Goal: Transaction & Acquisition: Purchase product/service

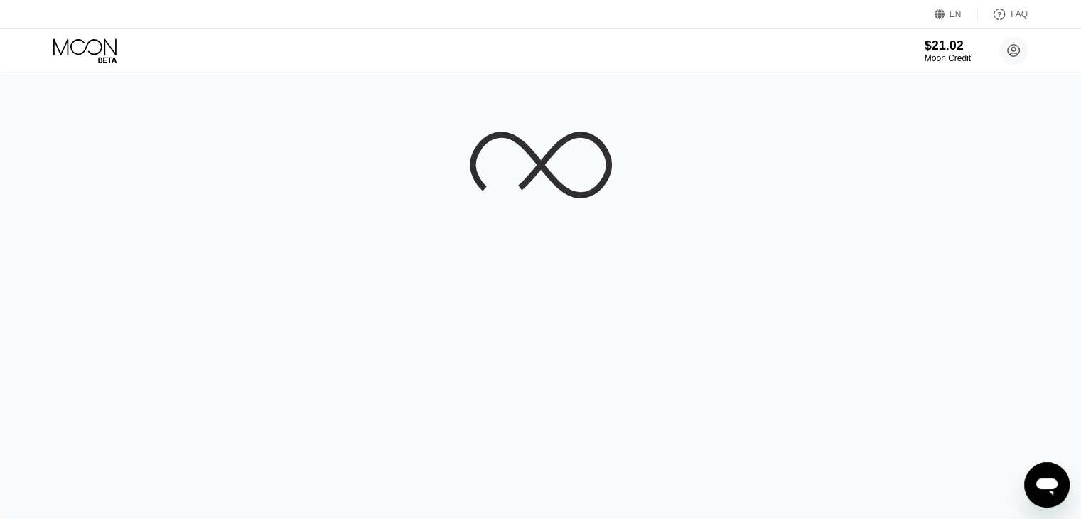
click at [124, 198] on div at bounding box center [540, 296] width 1081 height 446
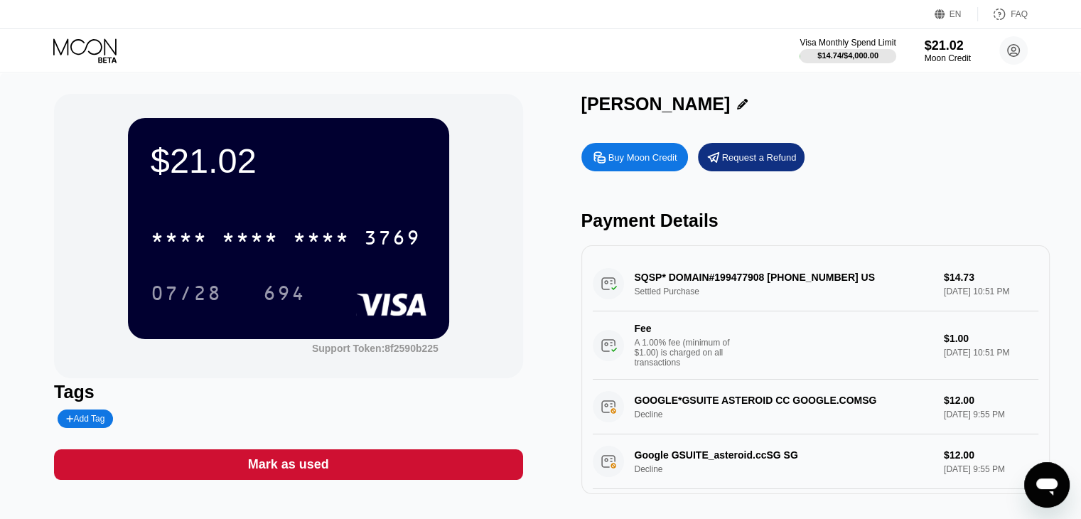
click at [80, 242] on div "$21.02 * * * * * * * * * * * * 3769 07/28 694 Support Token: 8f2590b225" at bounding box center [288, 236] width 469 height 284
click at [646, 163] on div "Buy Moon Credit" at bounding box center [643, 157] width 69 height 12
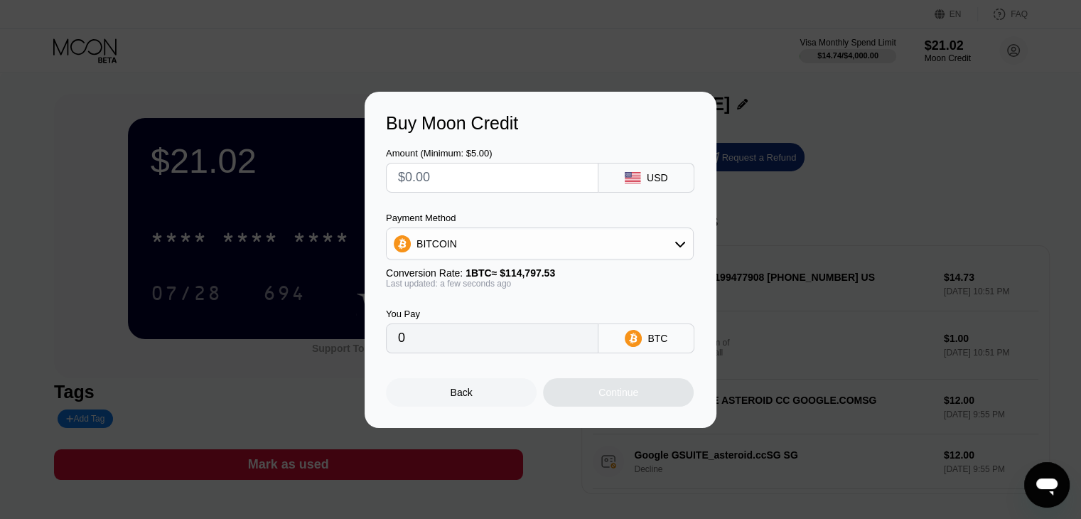
click at [472, 183] on input "text" at bounding box center [492, 178] width 188 height 28
type input "$3"
type input "0.00002614"
type input "$30"
type input "0.00026133"
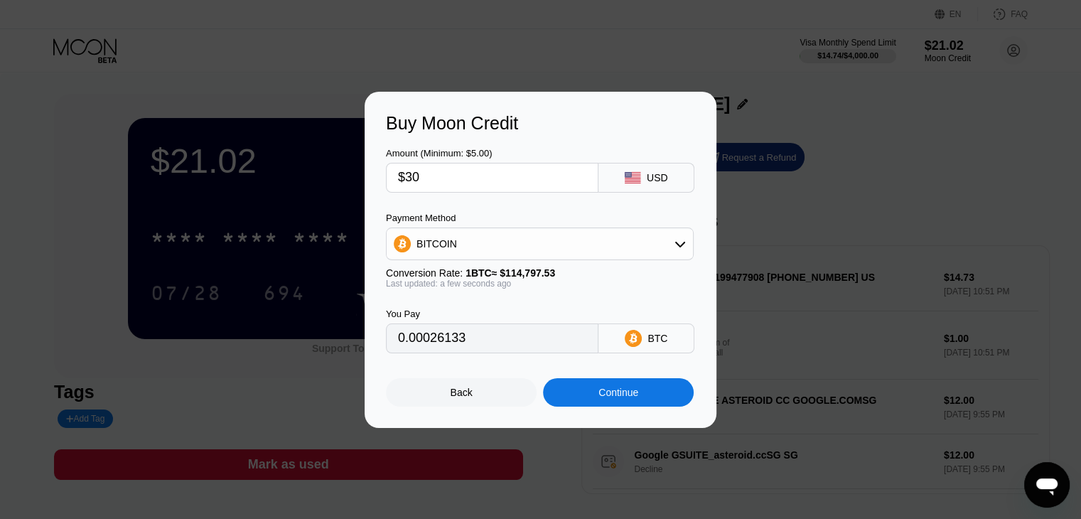
type input "$30"
click at [520, 243] on div "BITCOIN" at bounding box center [540, 244] width 306 height 28
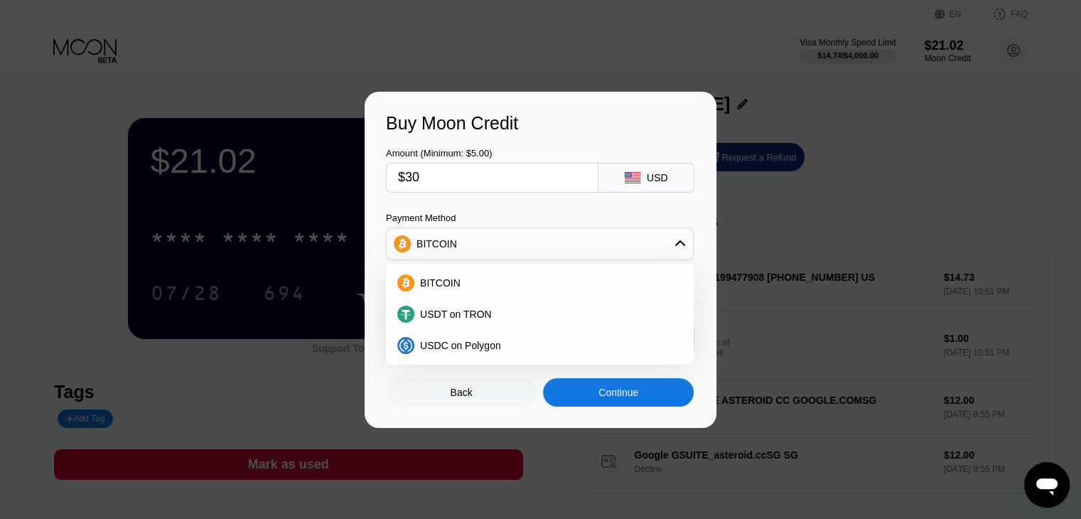
click at [617, 407] on div "Continue" at bounding box center [618, 392] width 151 height 28
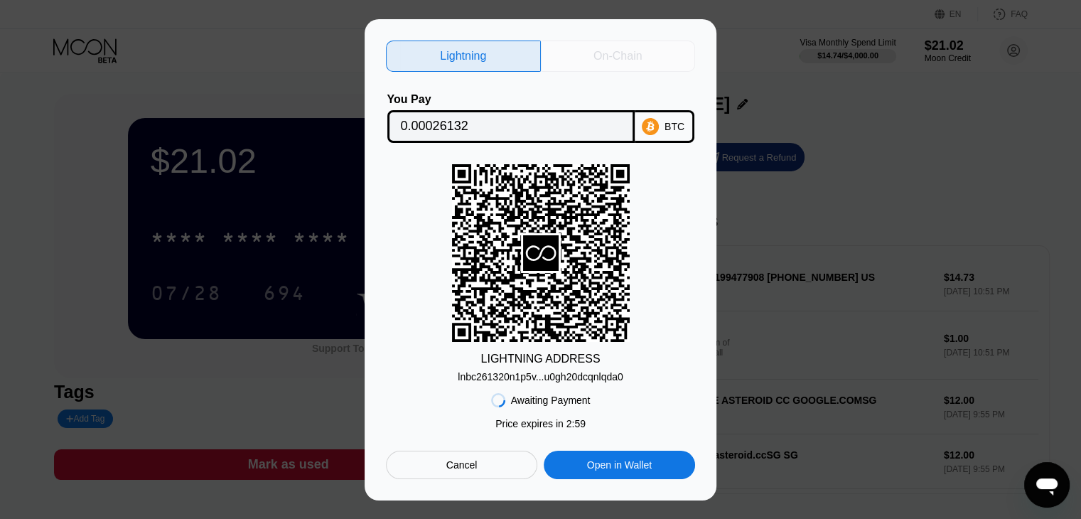
click at [606, 55] on div "On-Chain" at bounding box center [618, 56] width 48 height 14
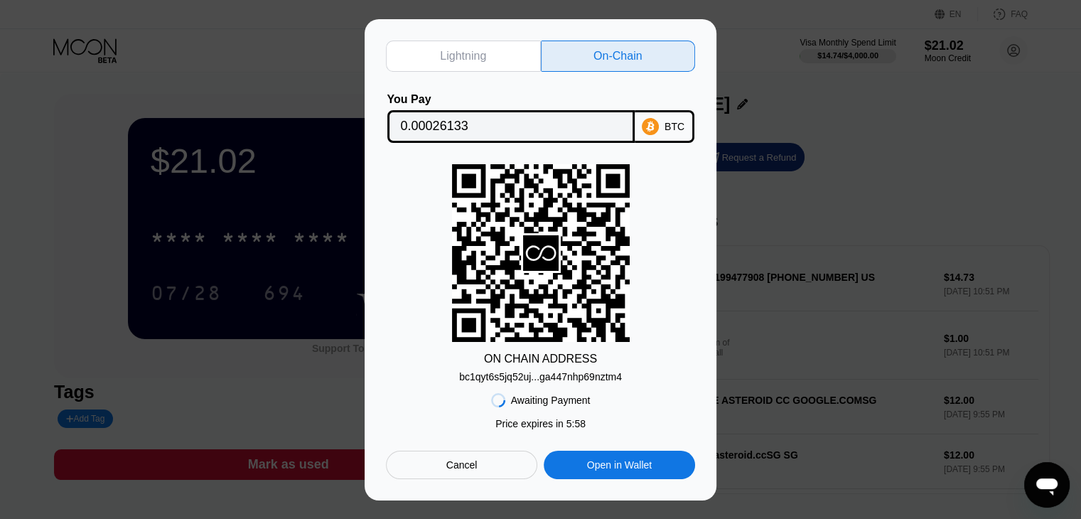
click at [510, 137] on input "0.00026133" at bounding box center [511, 126] width 220 height 28
click at [47, 246] on div "Lightning On-Chain You Pay 0.00026133 BTC ON CHAIN ADDRESS bc1qyt6s5jq52uj...ga…" at bounding box center [540, 259] width 1081 height 481
click at [566, 377] on div "bc1qyt6s5jq52uj...ga447nhp69nztm4" at bounding box center [540, 376] width 163 height 11
click at [4, 234] on div "Lightning On-Chain You Pay 0.00026133 BTC ON CHAIN ADDRESS bc1qyt6s5jq52uj...ga…" at bounding box center [540, 259] width 1081 height 481
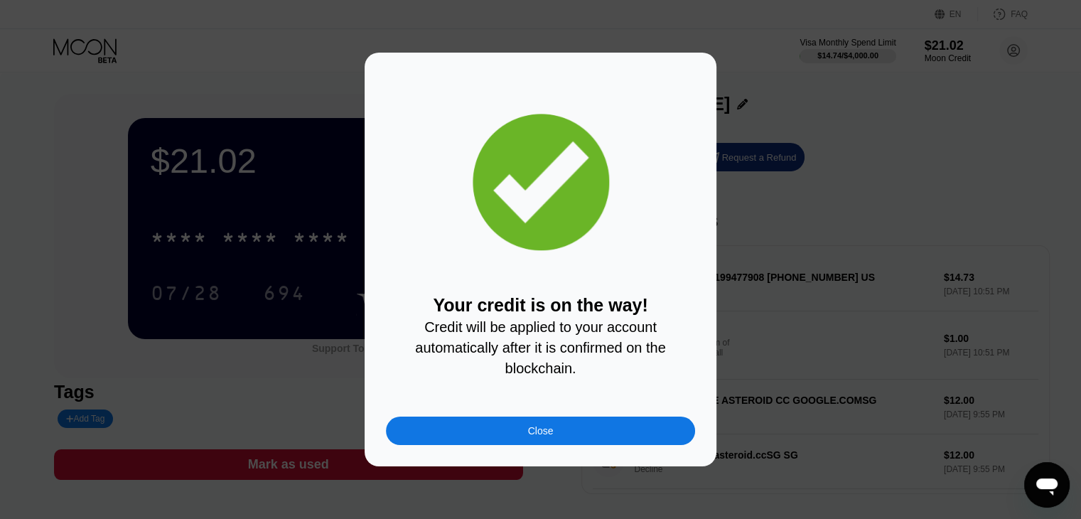
click at [548, 432] on div "Close" at bounding box center [541, 430] width 26 height 11
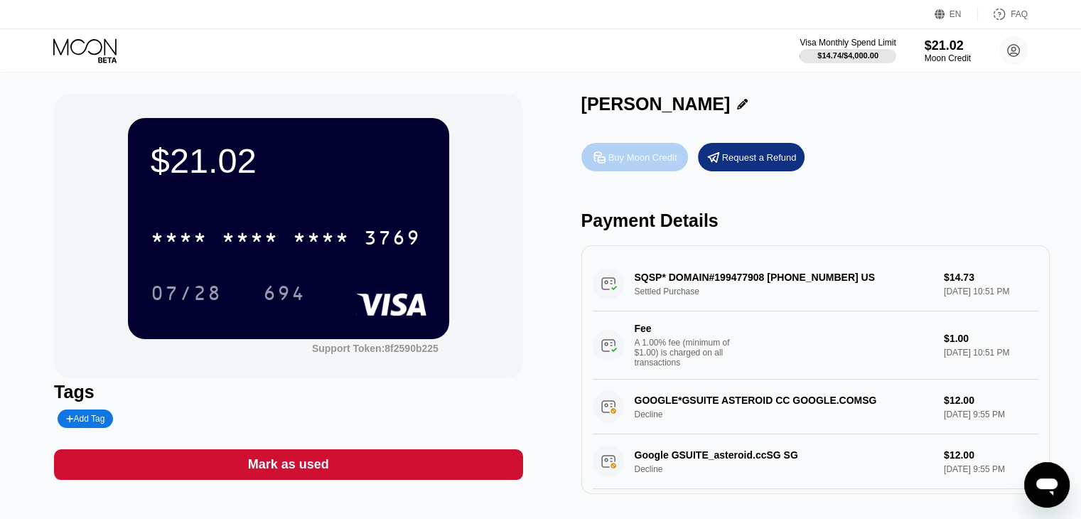
click at [646, 170] on div "Buy Moon Credit" at bounding box center [635, 157] width 107 height 28
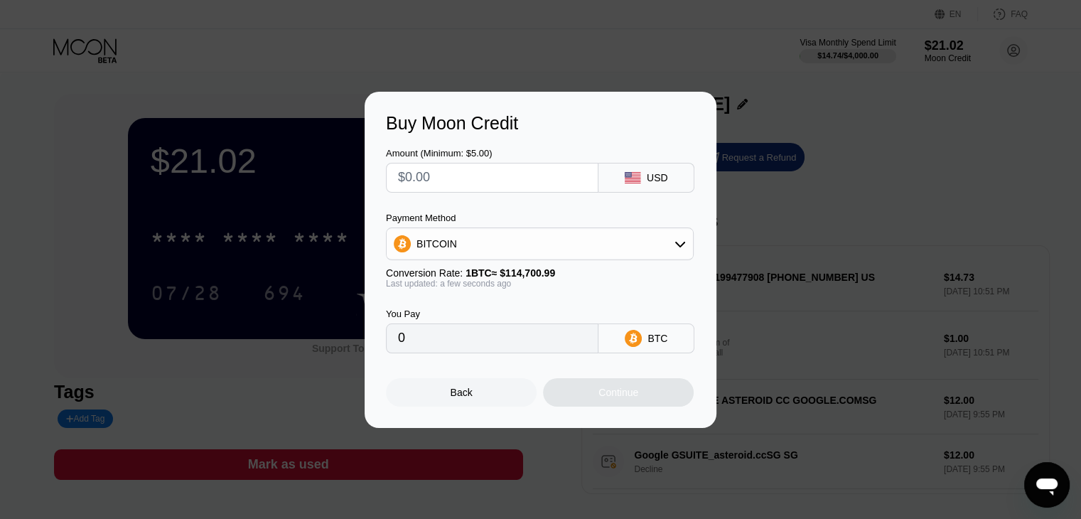
click at [619, 319] on div "You Pay 0 BTC" at bounding box center [540, 321] width 309 height 65
click at [637, 333] on div "BTC" at bounding box center [647, 338] width 96 height 30
click at [597, 247] on div "BITCOIN" at bounding box center [540, 244] width 306 height 28
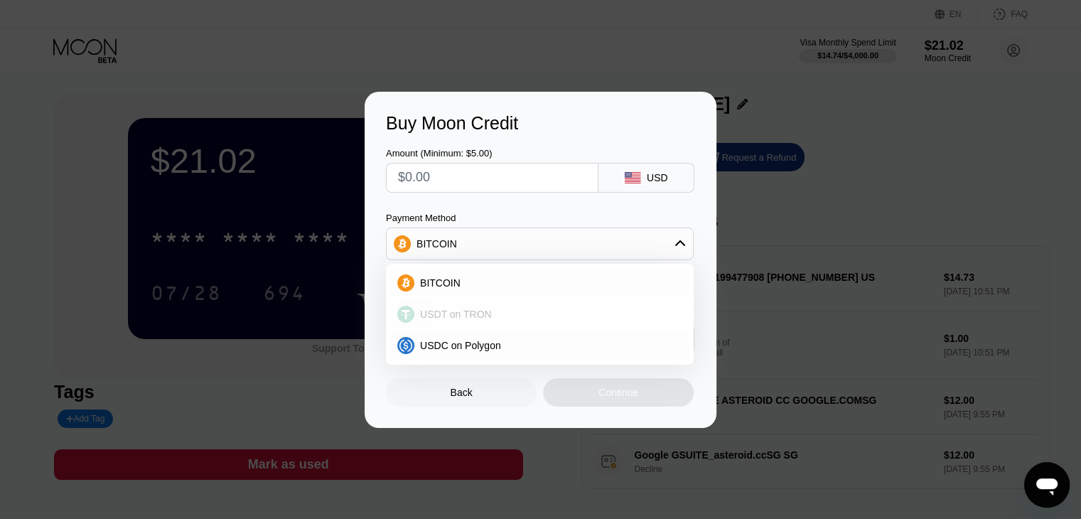
click at [565, 311] on div "USDT on TRON" at bounding box center [548, 314] width 268 height 11
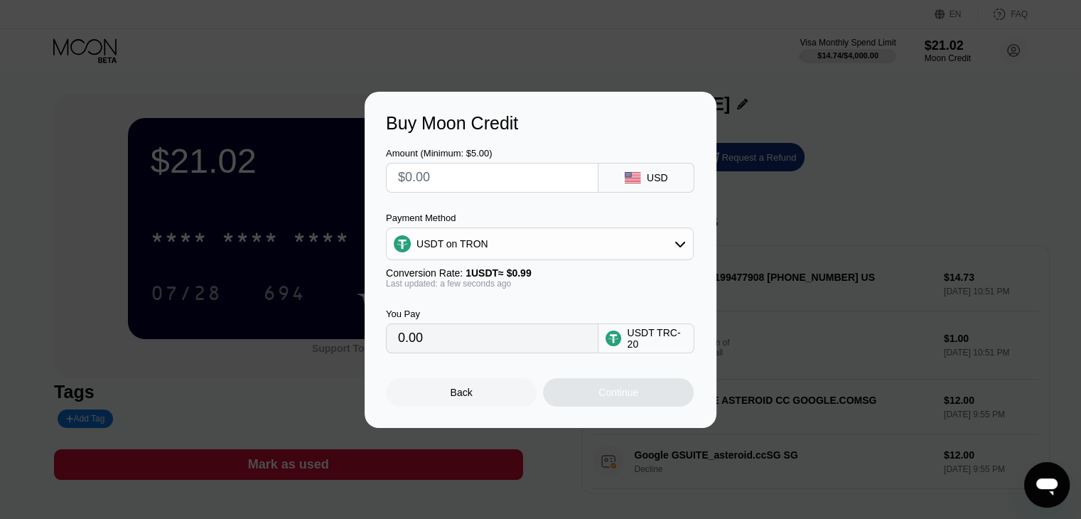
type input "0.00"
click at [640, 349] on div "USDT TRC-20" at bounding box center [657, 338] width 60 height 23
click at [267, 123] on div "Buy Moon Credit Amount (Minimum: $5.00) USD Payment Method USDT on TRON Convers…" at bounding box center [540, 260] width 1081 height 336
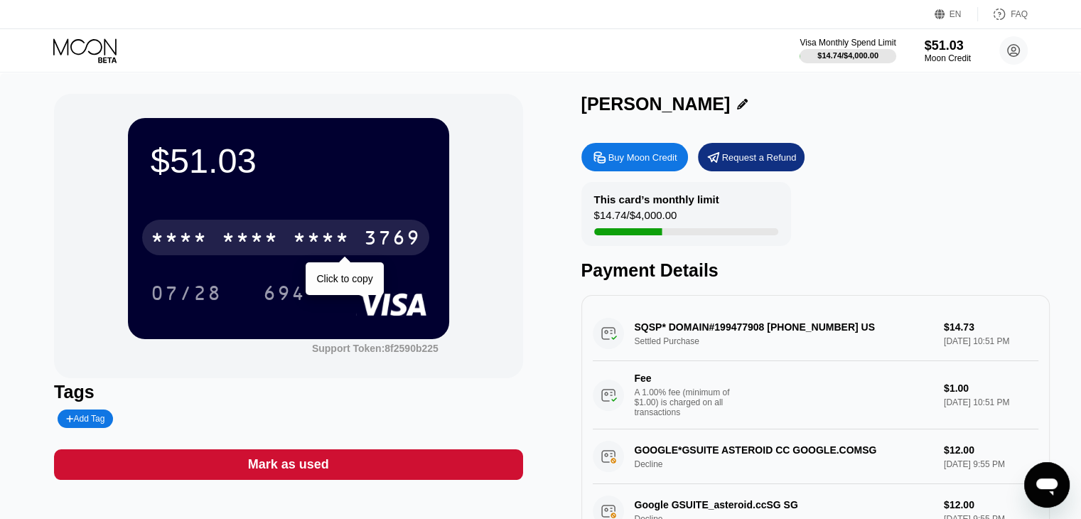
click at [255, 245] on div "* * * *" at bounding box center [250, 239] width 57 height 23
